Goal: Navigation & Orientation: Go to known website

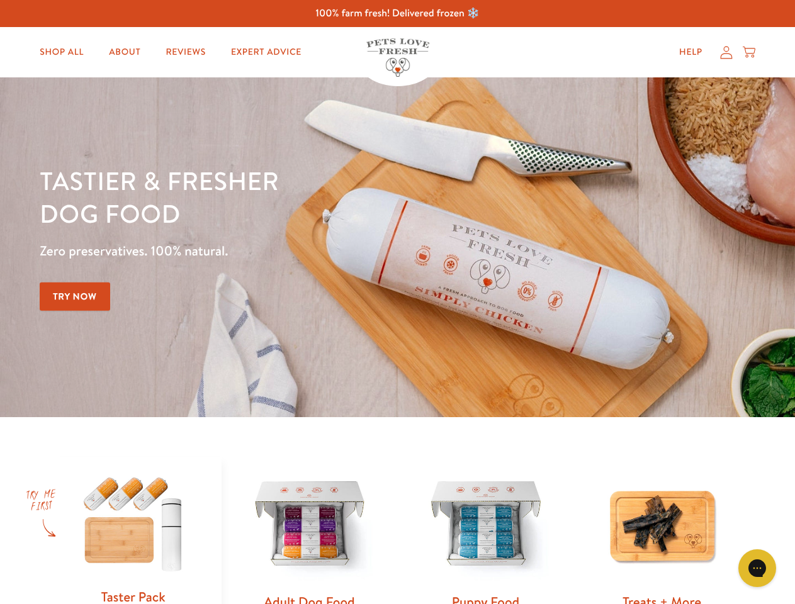
click at [397, 302] on div "Tastier & fresher dog food Zero preservatives. 100% natural. Try Now" at bounding box center [278, 247] width 477 height 166
click at [757, 568] on icon "Gorgias live chat" at bounding box center [757, 568] width 12 height 12
